Goal: Find specific page/section: Find specific page/section

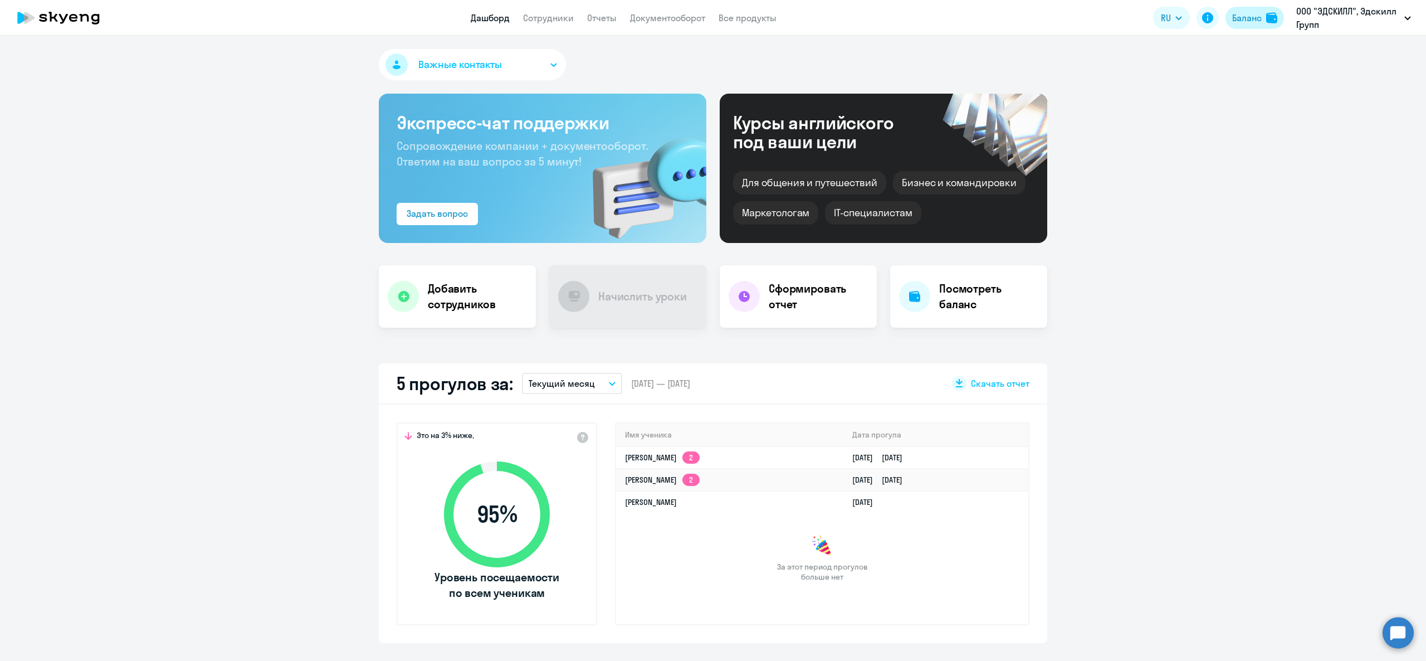
click at [1242, 18] on div "Баланс" at bounding box center [1247, 17] width 30 height 13
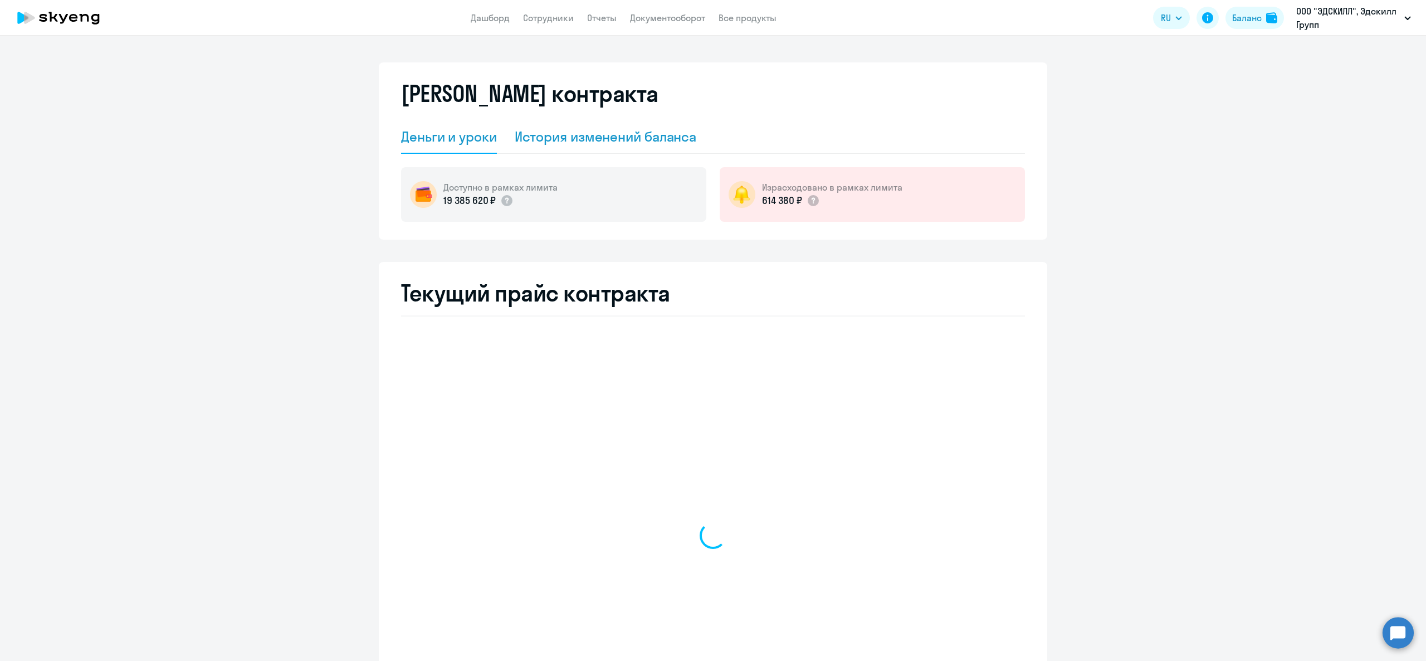
select select "english_adult_not_native_speaker"
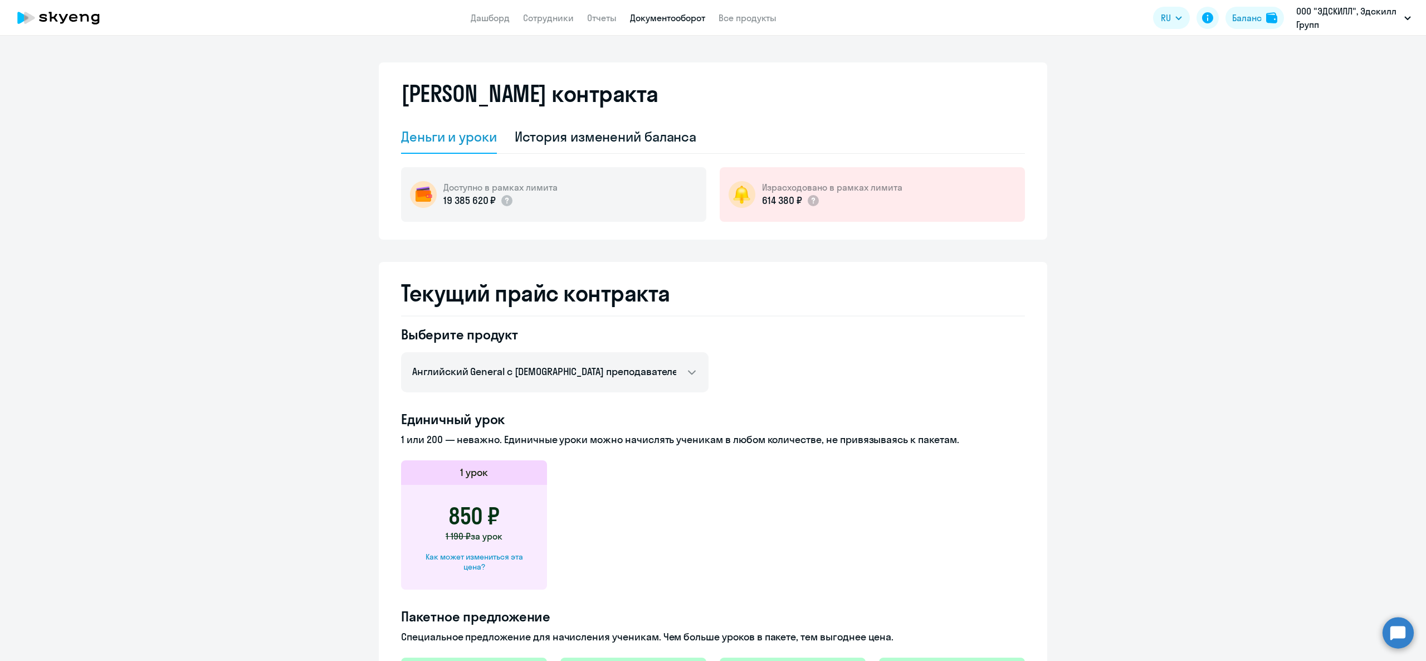
click at [658, 13] on link "Документооборот" at bounding box center [667, 17] width 75 height 11
